Goal: Task Accomplishment & Management: Complete application form

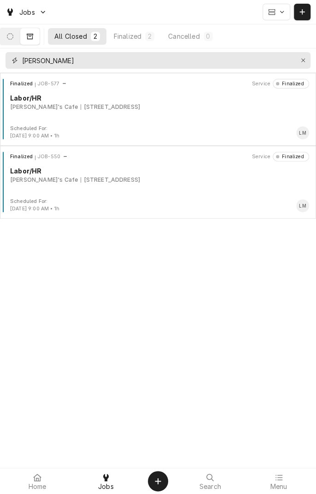
click at [303, 61] on icon "Erase input" at bounding box center [303, 60] width 5 height 6
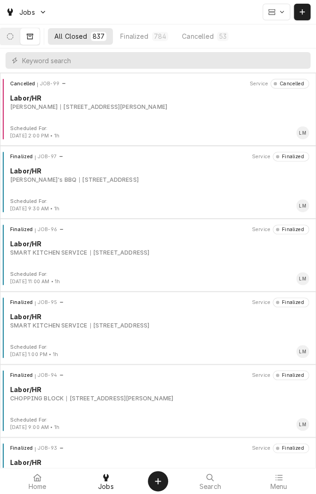
click at [20, 43] on button "Dynamic Content Wrapper" at bounding box center [9, 36] width 19 height 17
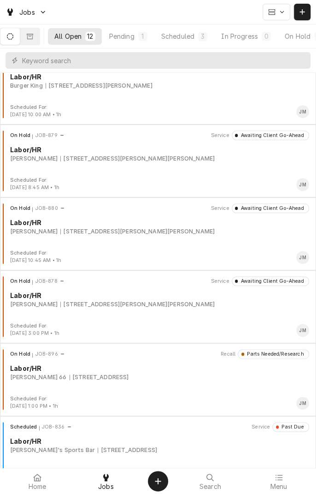
scroll to position [172, 0]
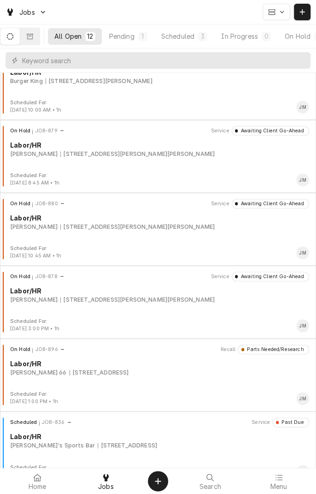
click at [135, 40] on div "Pending" at bounding box center [121, 36] width 25 height 10
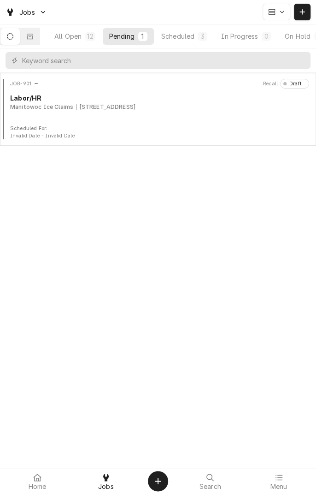
click at [195, 35] on div "Scheduled" at bounding box center [177, 36] width 33 height 10
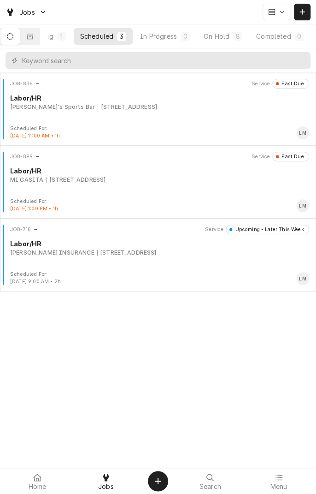
scroll to position [0, 85]
click at [222, 37] on div "On Hold" at bounding box center [217, 36] width 26 height 10
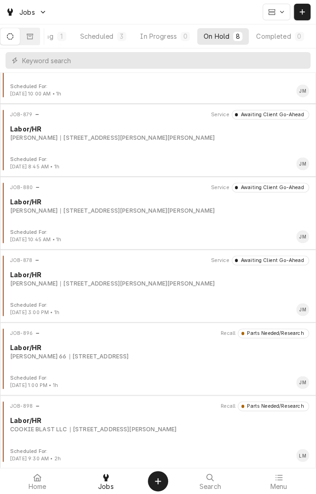
scroll to position [0, 0]
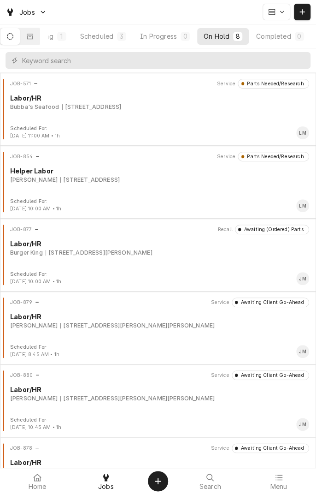
click at [304, 19] on button "Dynamic Content Wrapper" at bounding box center [302, 12] width 17 height 17
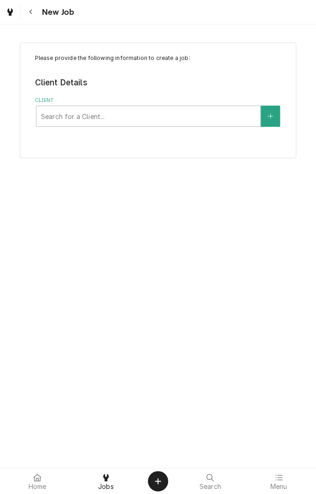
click at [14, 228] on div "Please provide the following information to create a job: Client Details Client…" at bounding box center [158, 245] width 316 height 443
